Goal: Information Seeking & Learning: Compare options

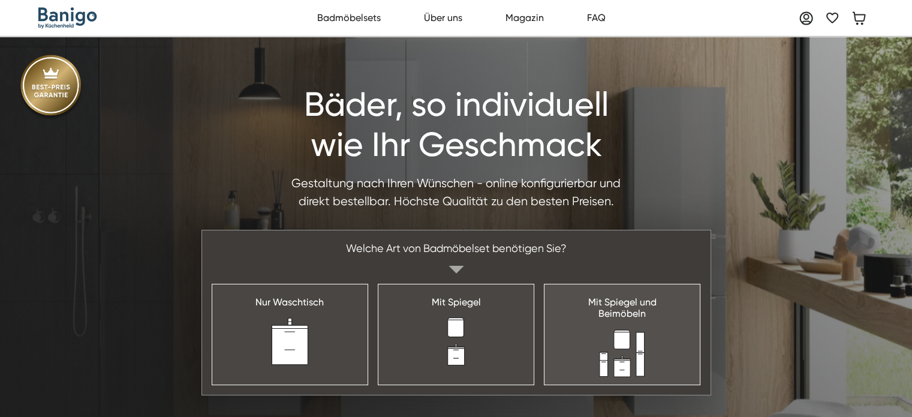
click at [619, 340] on img at bounding box center [622, 353] width 47 height 48
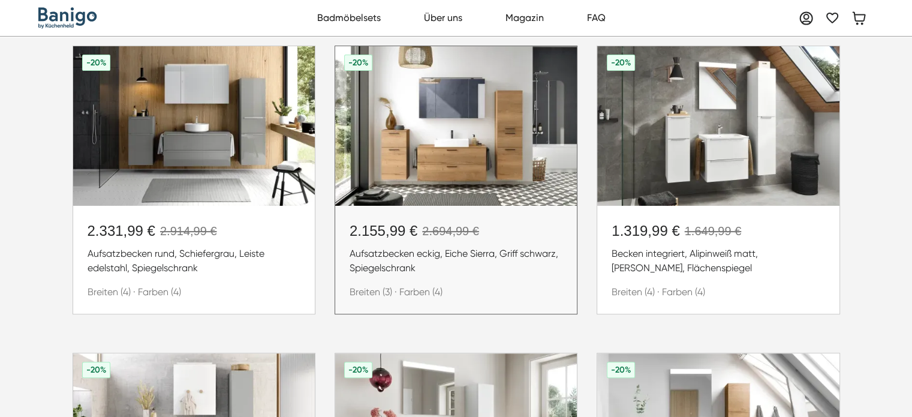
scroll to position [290, 0]
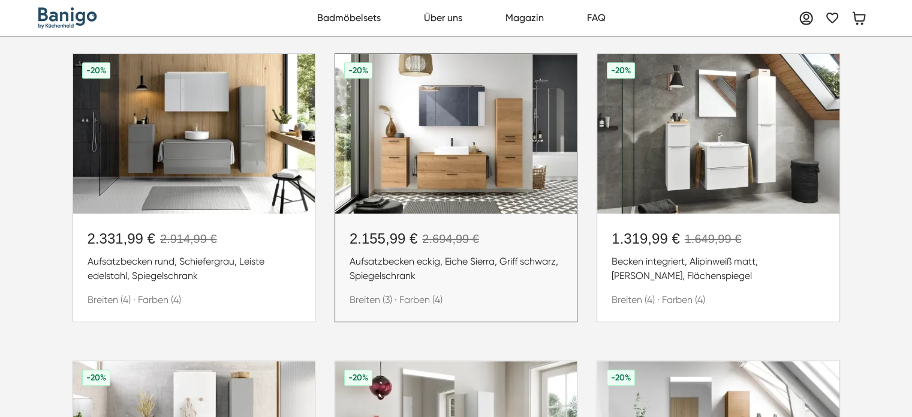
click at [442, 163] on img at bounding box center [456, 133] width 242 height 159
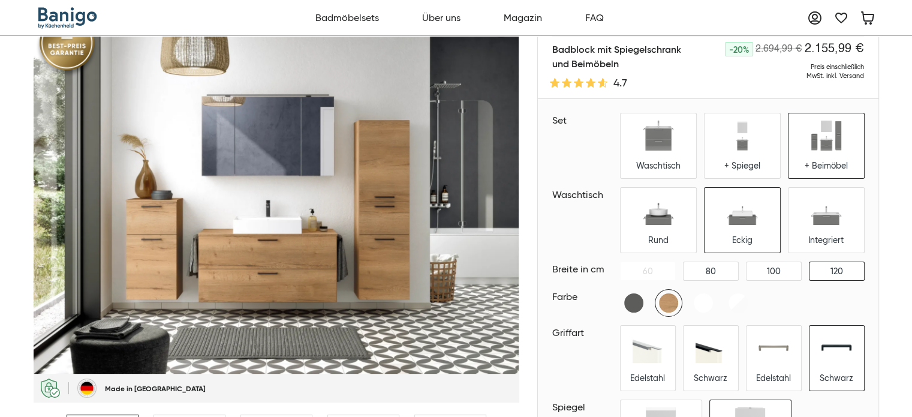
scroll to position [24, 0]
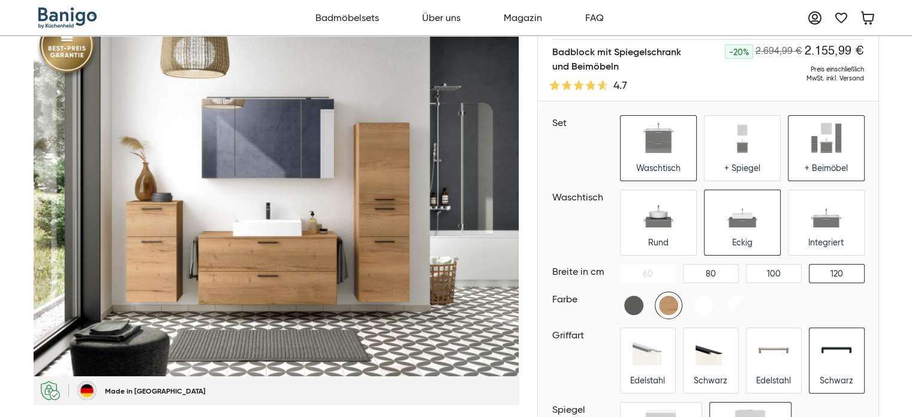
click at [682, 134] on div "Waschtisch" at bounding box center [659, 148] width 76 height 65
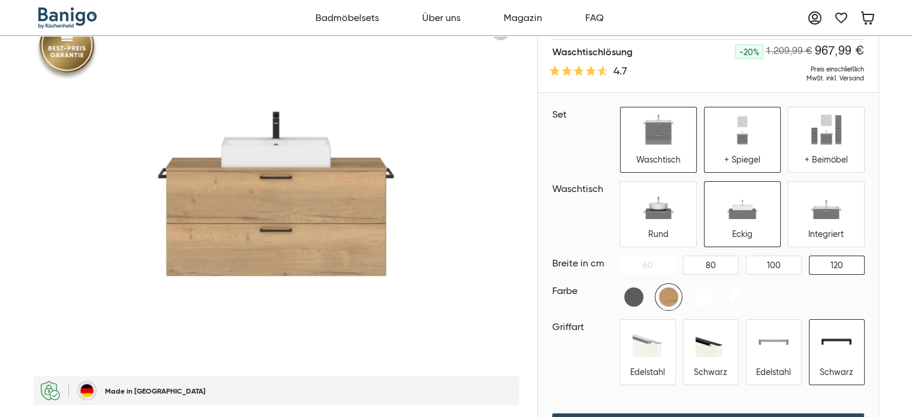
click at [760, 151] on div "+ Spiegel" at bounding box center [743, 139] width 76 height 65
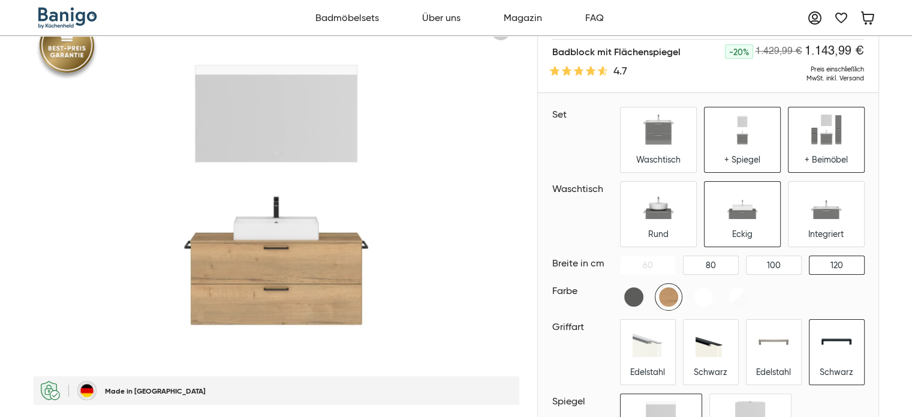
click at [801, 139] on div "+ Beimöbel" at bounding box center [826, 139] width 76 height 65
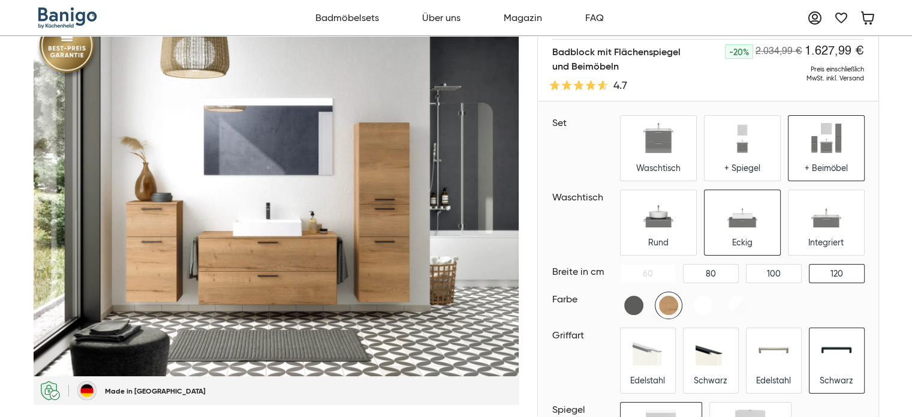
scroll to position [67, 0]
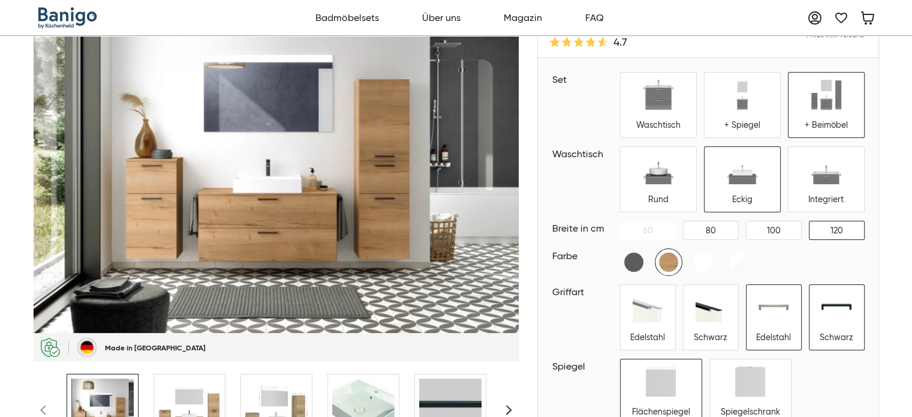
click at [769, 311] on img at bounding box center [774, 307] width 30 height 30
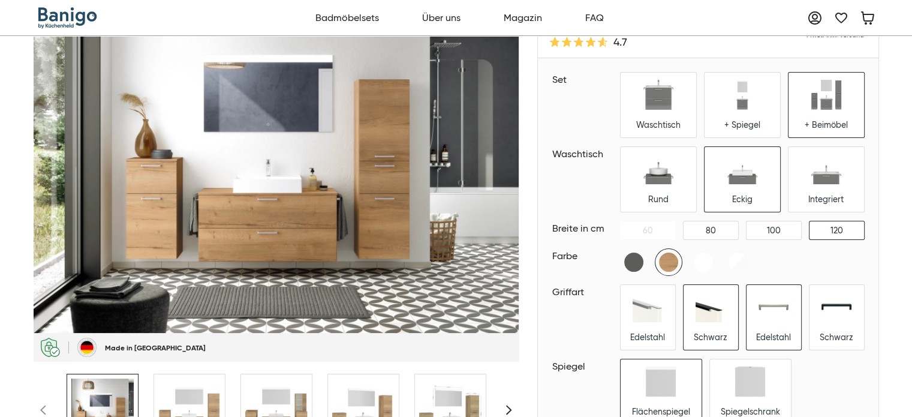
click at [722, 316] on img at bounding box center [711, 307] width 30 height 30
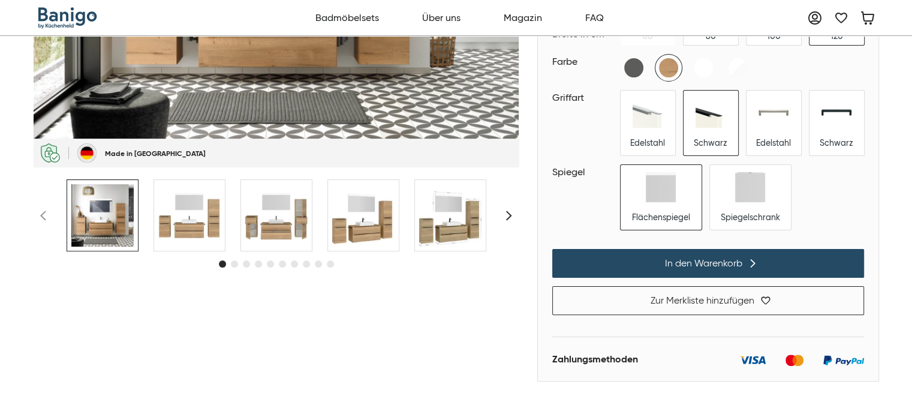
scroll to position [263, 0]
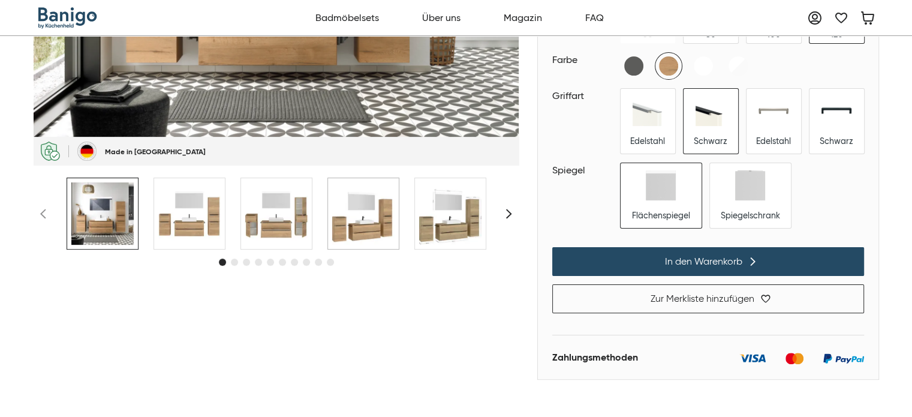
click at [377, 225] on img at bounding box center [363, 213] width 62 height 62
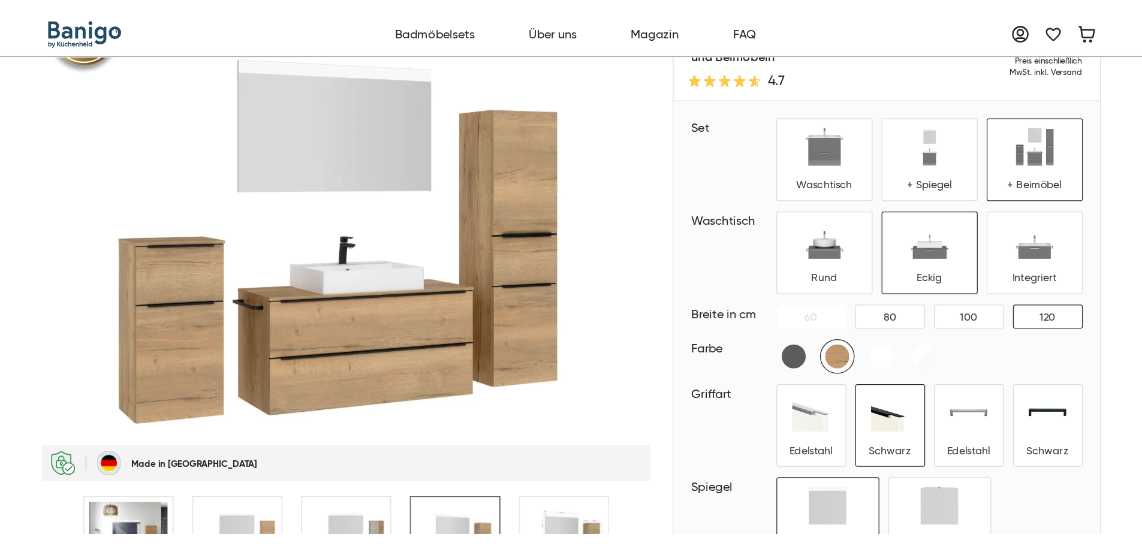
scroll to position [0, 0]
